Goal: Find specific page/section: Find specific page/section

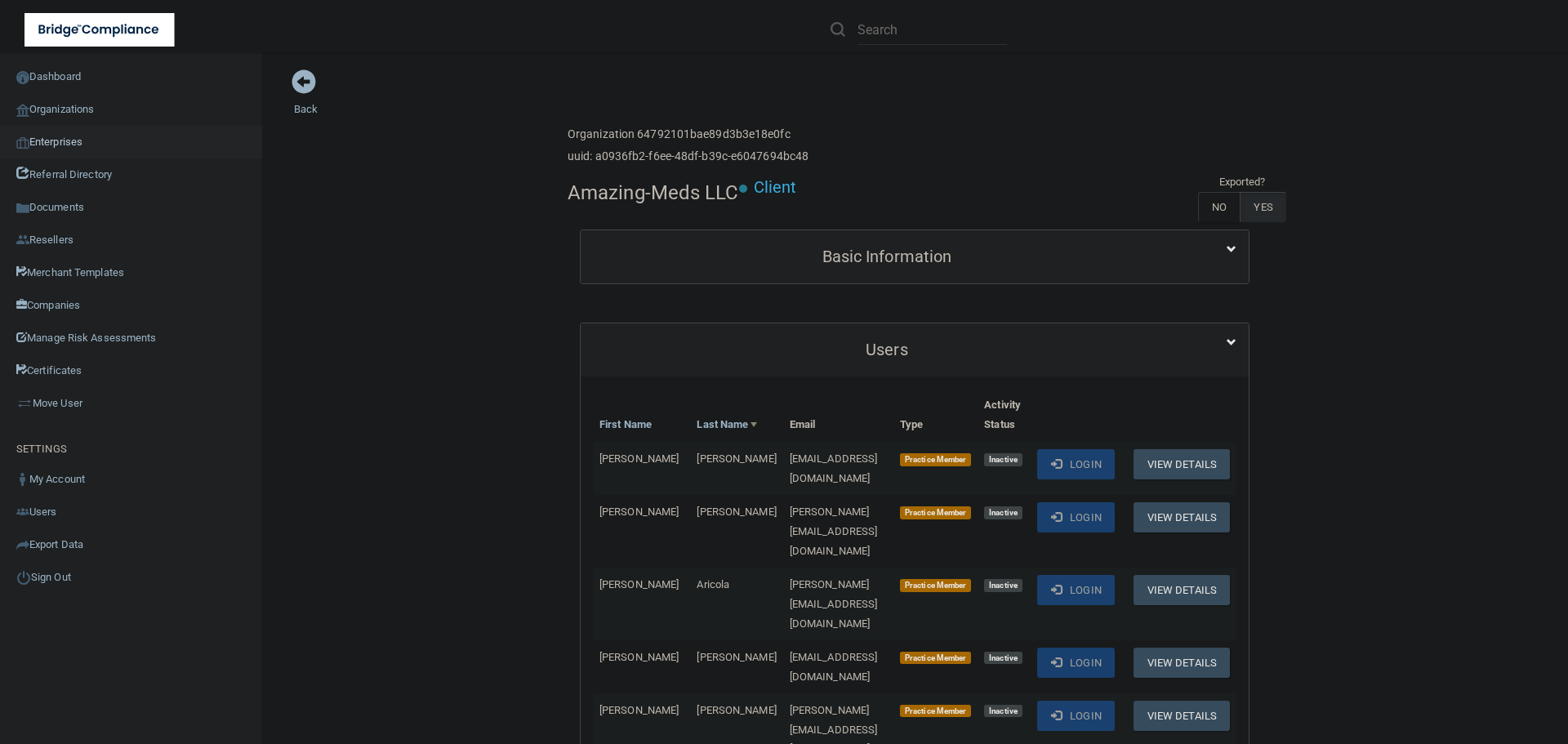
scroll to position [3022, 0]
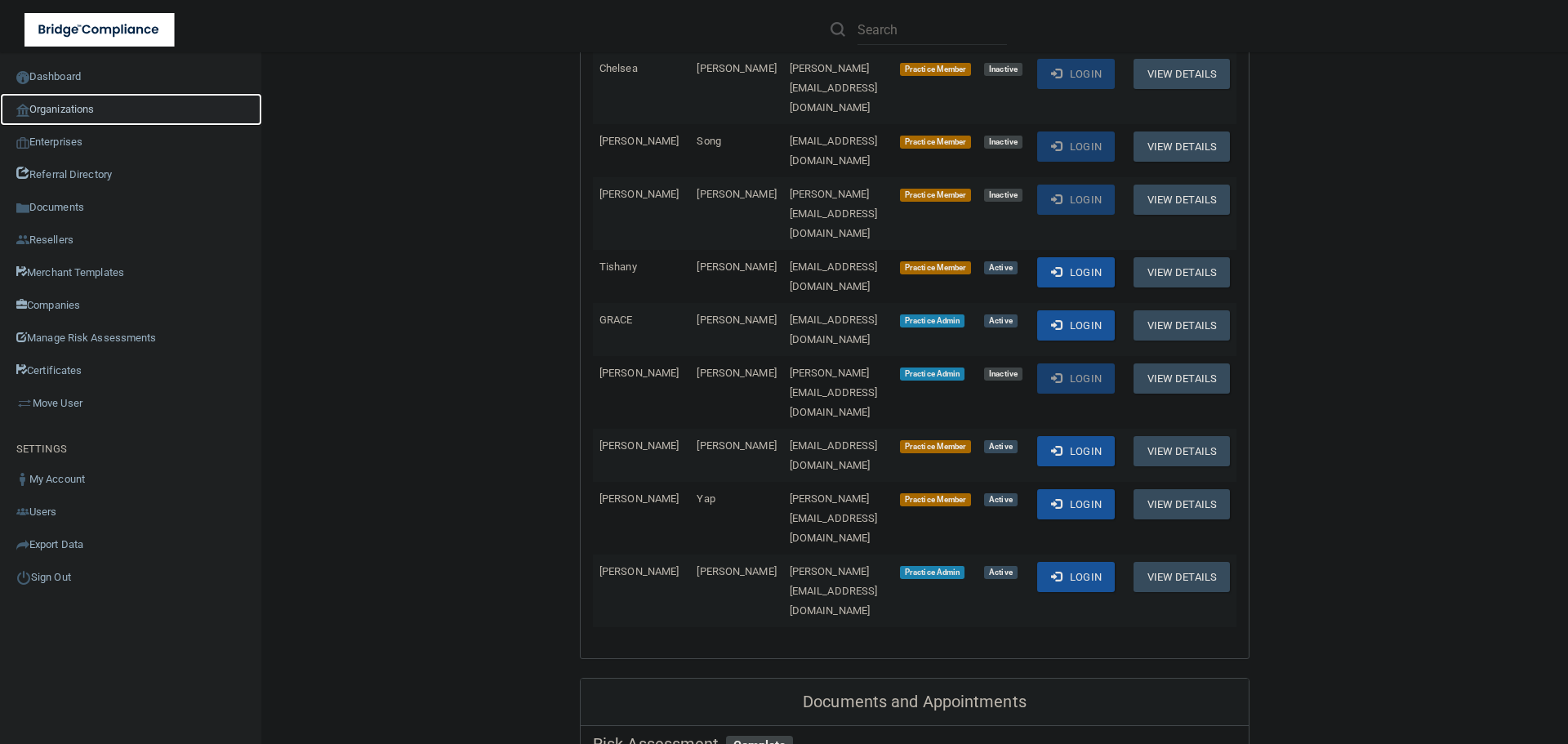
click at [94, 113] on link "Organizations" at bounding box center [131, 109] width 262 height 32
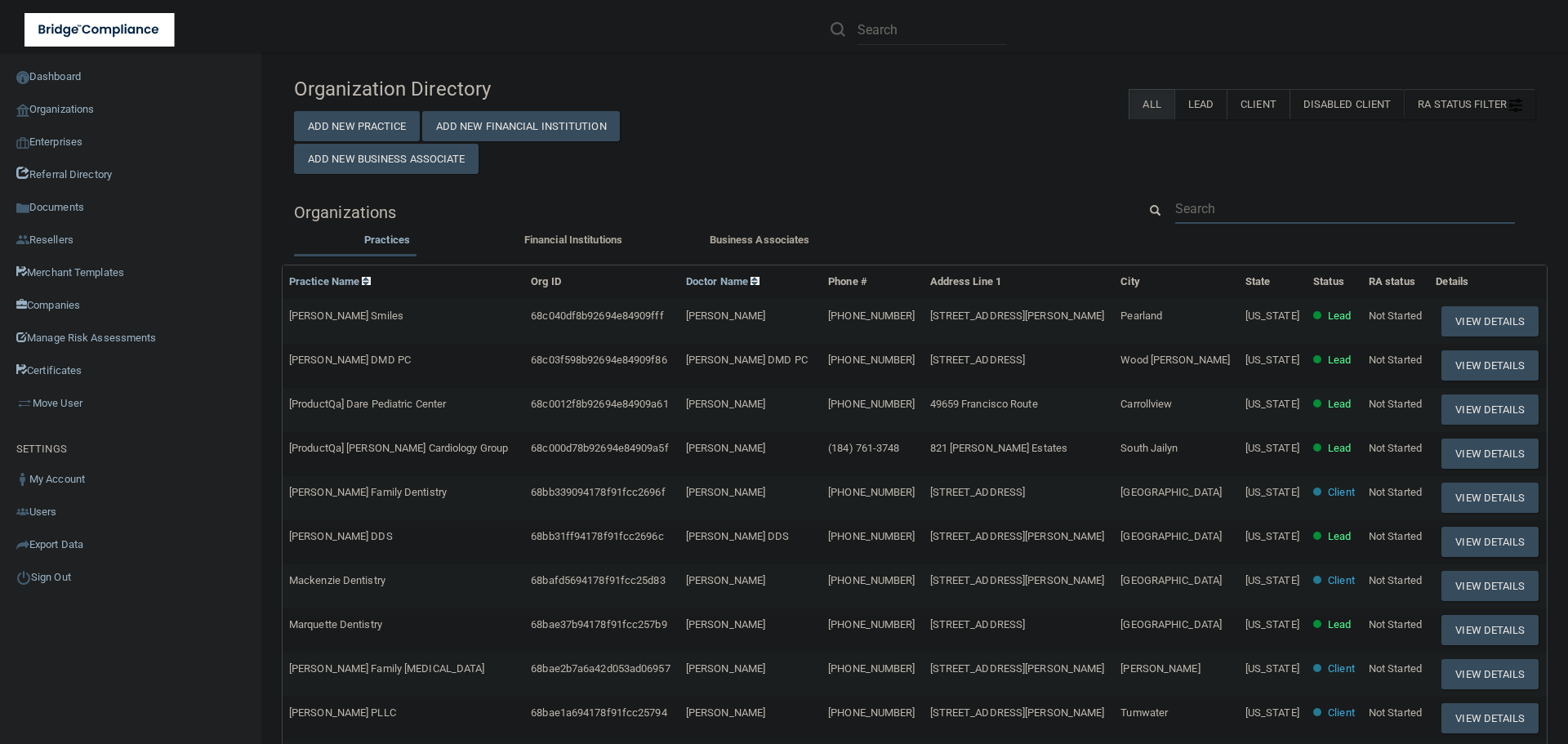
click at [1214, 203] on input "text" at bounding box center [1345, 208] width 340 height 31
paste input "[EMAIL_ADDRESS][DOMAIN_NAME]"
type input "[EMAIL_ADDRESS][DOMAIN_NAME]"
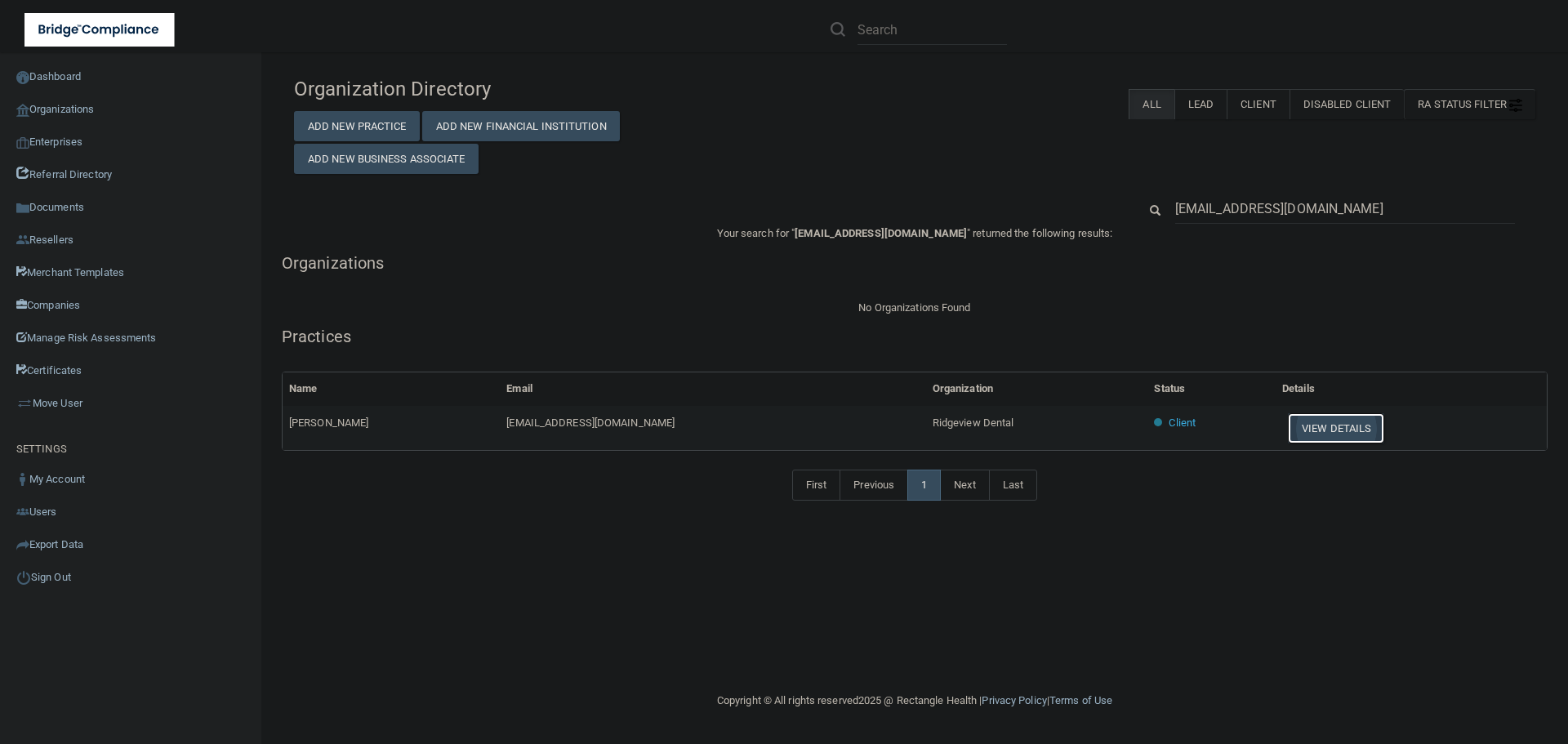
click at [1298, 429] on button "View Details" at bounding box center [1336, 428] width 96 height 31
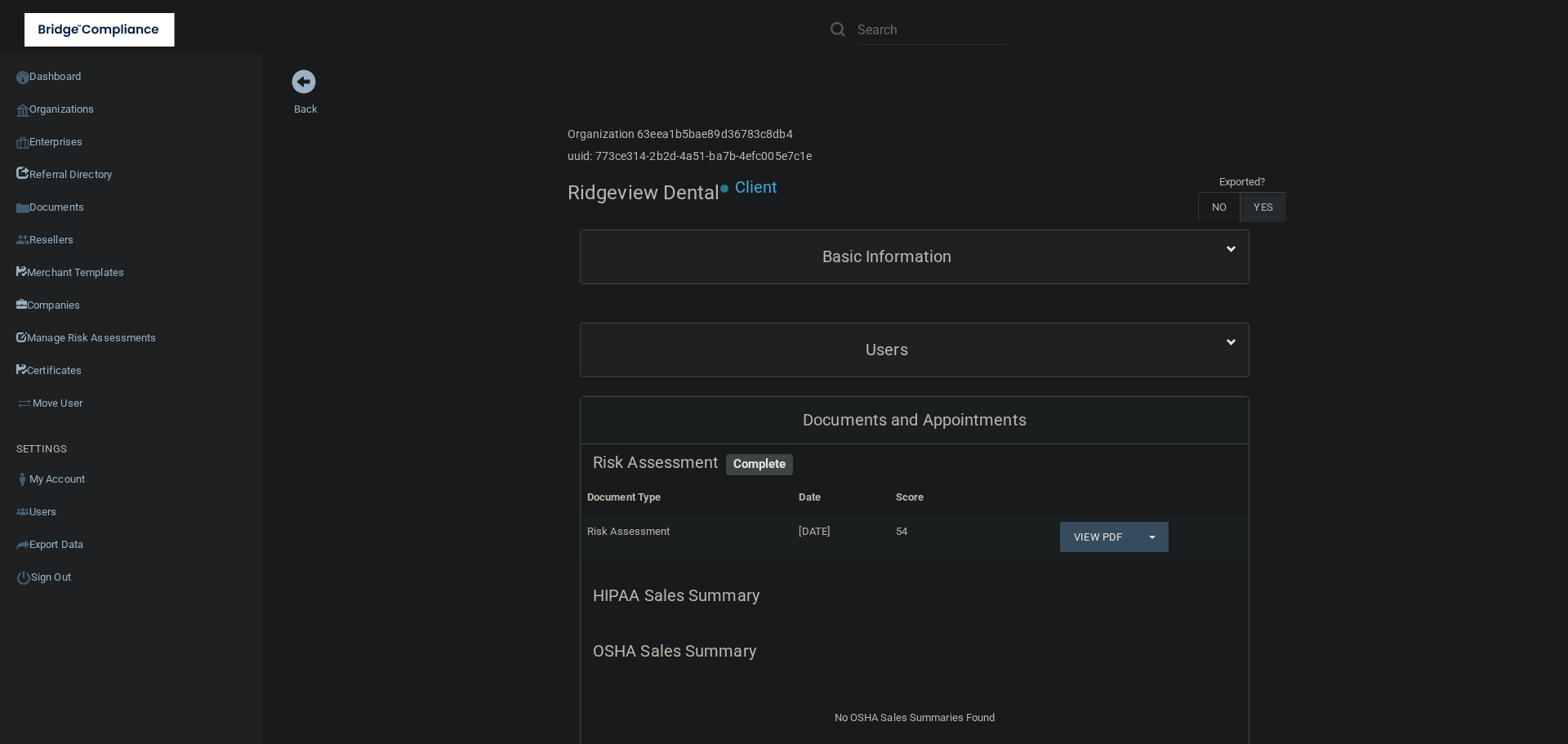
drag, startPoint x: 715, startPoint y: 195, endPoint x: 558, endPoint y: 201, distance: 157.1
click at [569, 191] on h4 "Ridgeview Dental" at bounding box center [644, 193] width 153 height 21
drag, startPoint x: 713, startPoint y: 190, endPoint x: 565, endPoint y: 195, distance: 148.1
click at [568, 195] on h4 "Ridgeview Dental" at bounding box center [644, 193] width 153 height 21
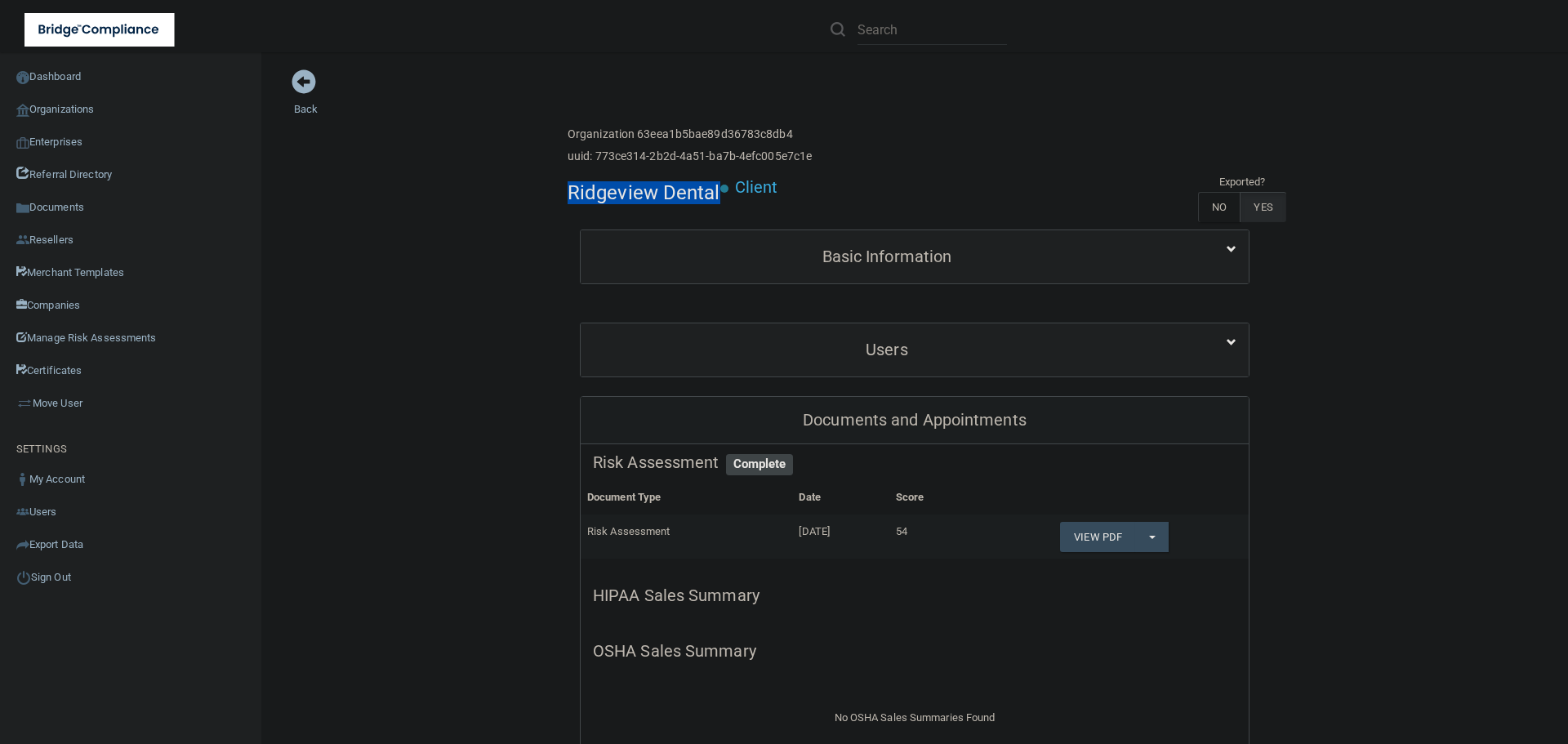
copy h4 "Ridgeview Dental"
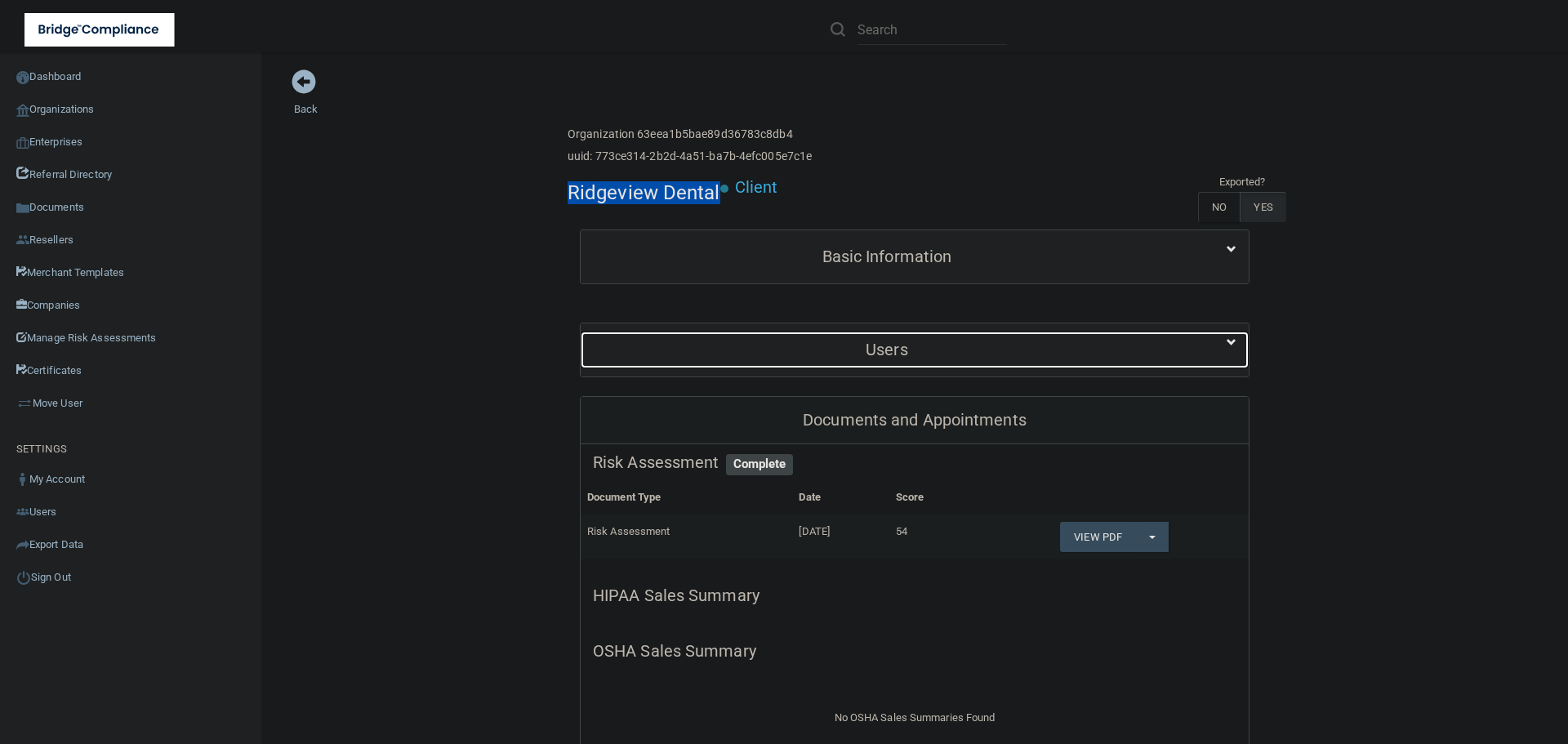
click at [853, 349] on h5 "Users" at bounding box center [886, 349] width 588 height 18
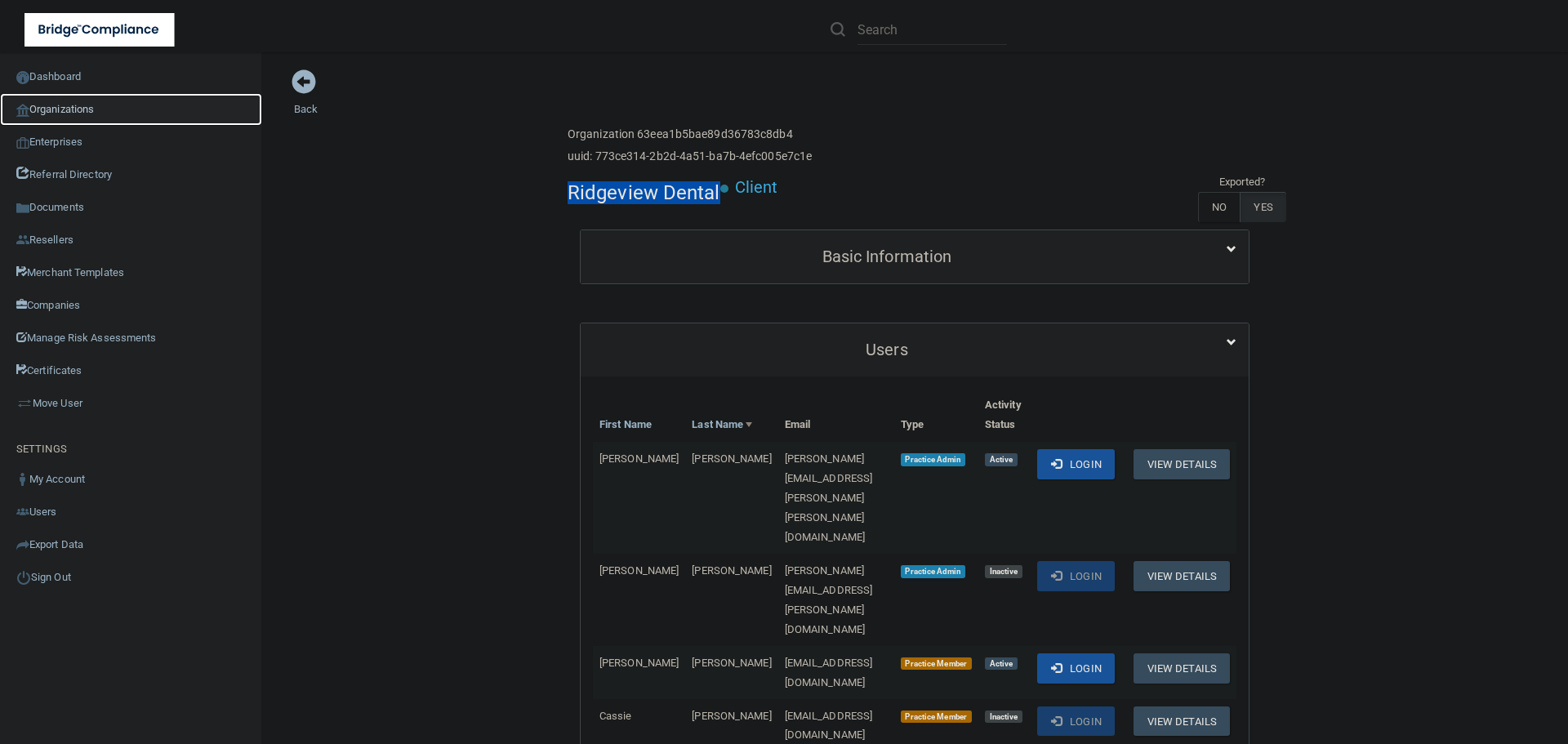
click at [111, 107] on link "Organizations" at bounding box center [131, 109] width 262 height 32
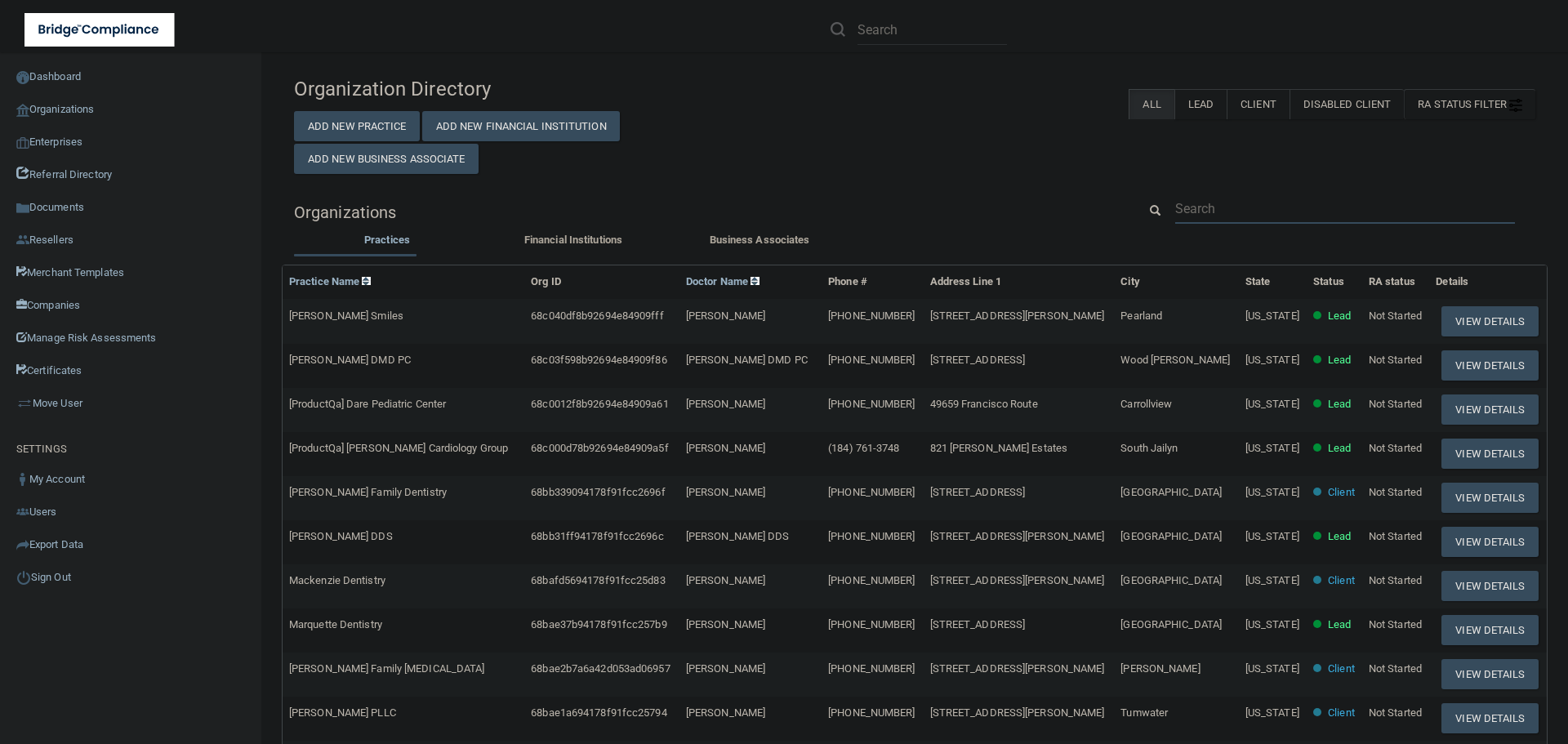
click at [1189, 196] on input "text" at bounding box center [1345, 208] width 340 height 31
paste input "[PERSON_NAME] DDS"
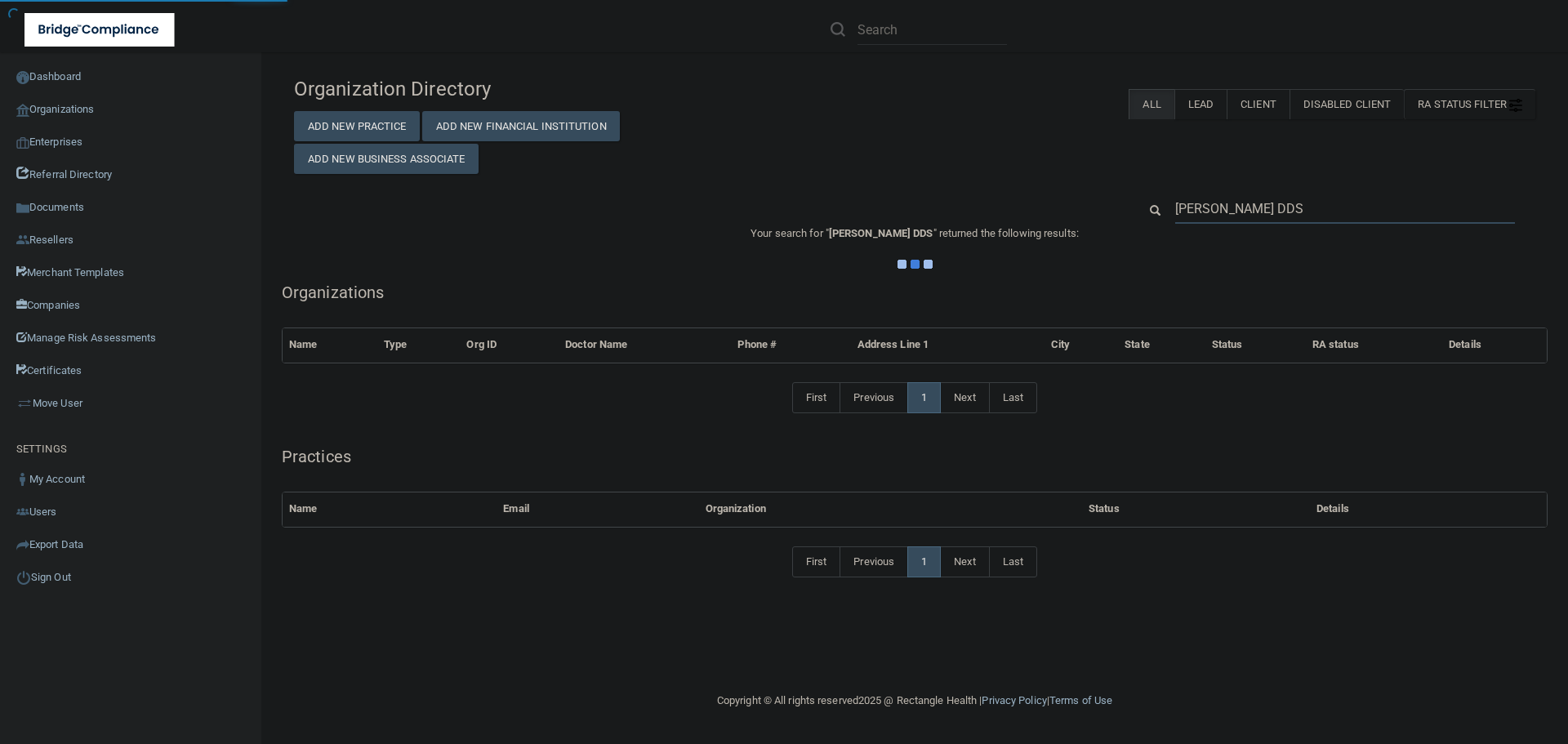
type input "[PERSON_NAME] DDS"
click at [1045, 169] on div "Organization Directory Add New Practice Add New Financial Institution Add New B…" at bounding box center [914, 121] width 1266 height 106
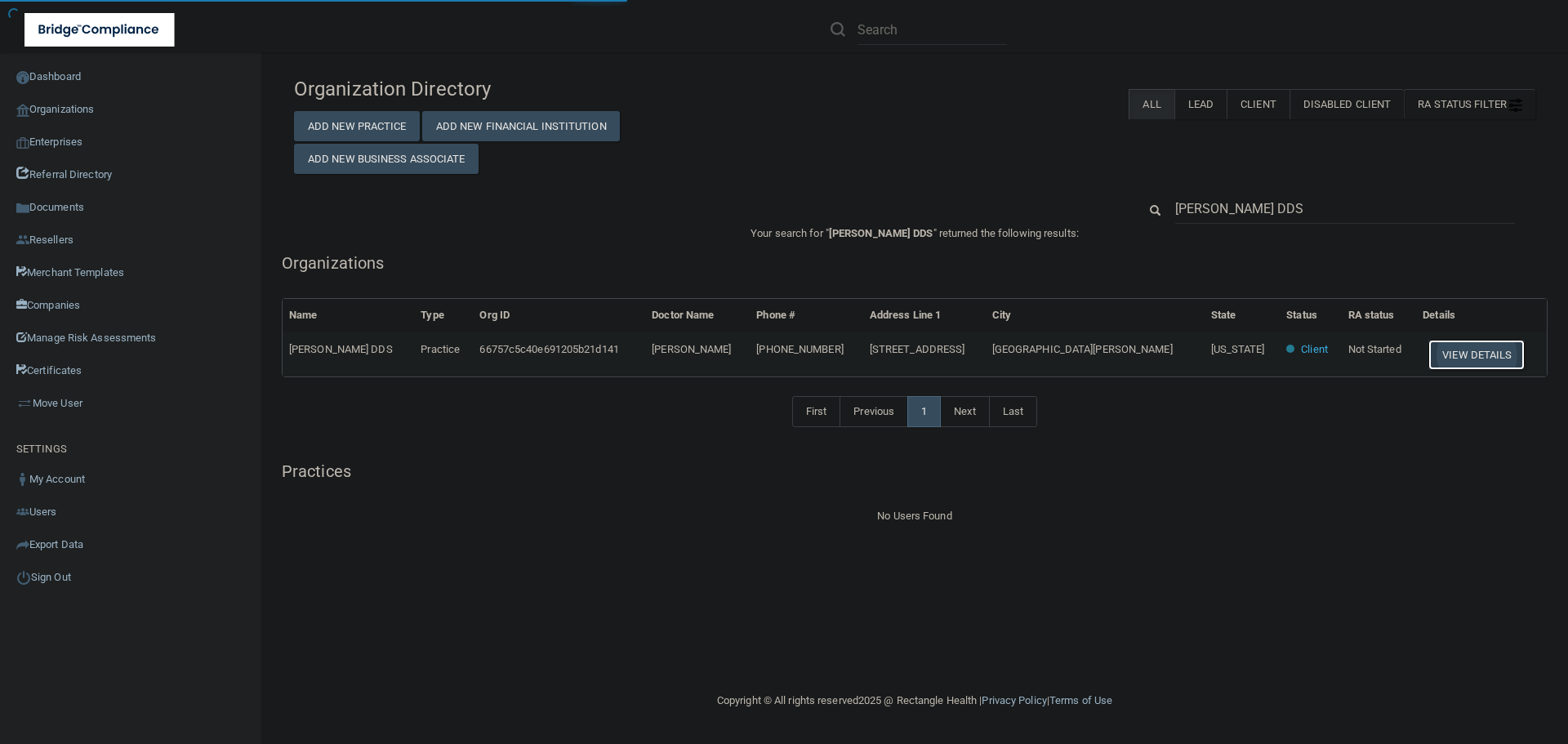
click at [1434, 344] on button "View Details" at bounding box center [1476, 355] width 96 height 31
